Goal: Share content: Share content

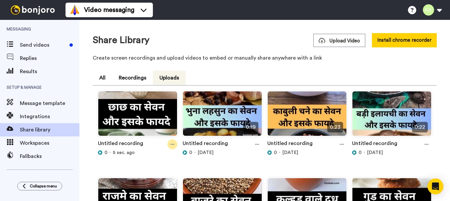
click at [172, 144] on icon at bounding box center [172, 144] width 4 height 1
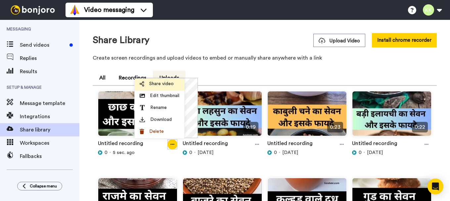
click at [169, 85] on span "Share video" at bounding box center [161, 83] width 24 height 7
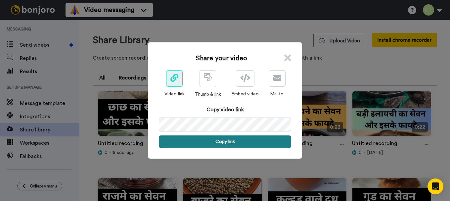
click at [228, 141] on button "Copy link" at bounding box center [225, 141] width 132 height 13
